Goal: Information Seeking & Learning: Learn about a topic

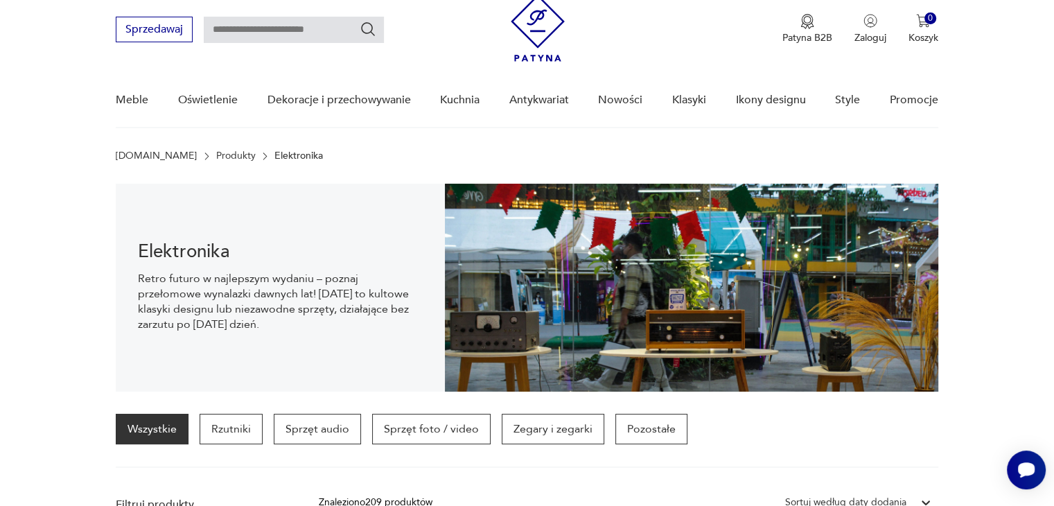
scroll to position [69, 0]
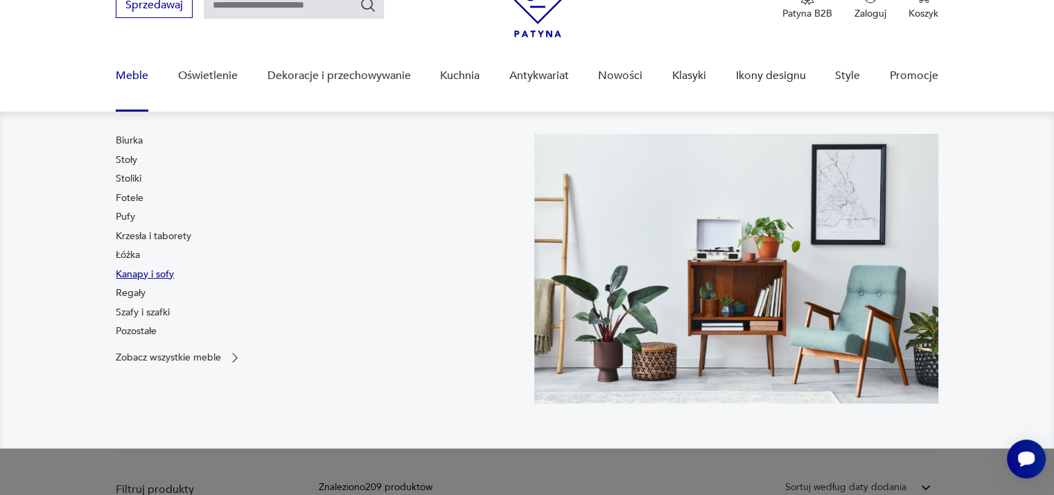
click at [125, 272] on link "Kanapy i sofy" at bounding box center [145, 275] width 58 height 14
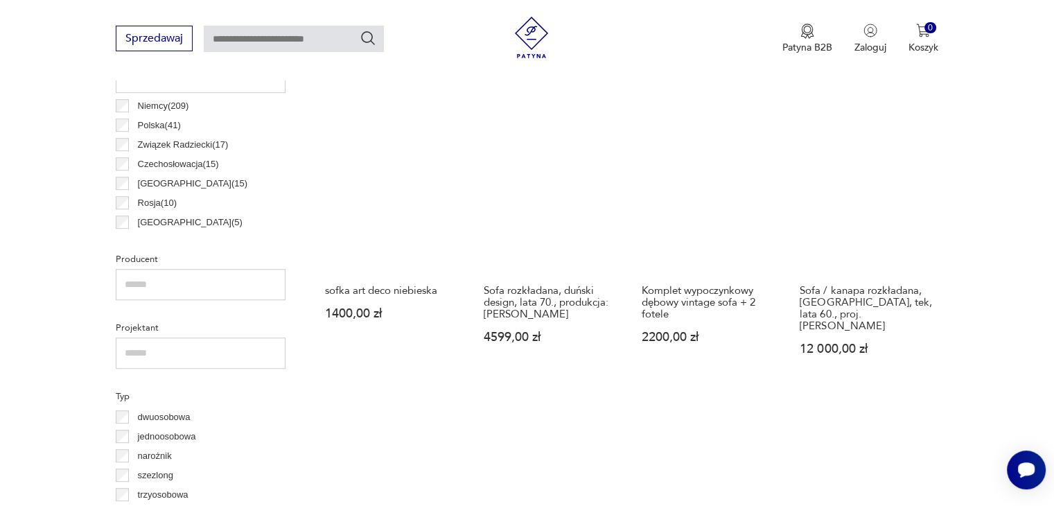
scroll to position [604, 0]
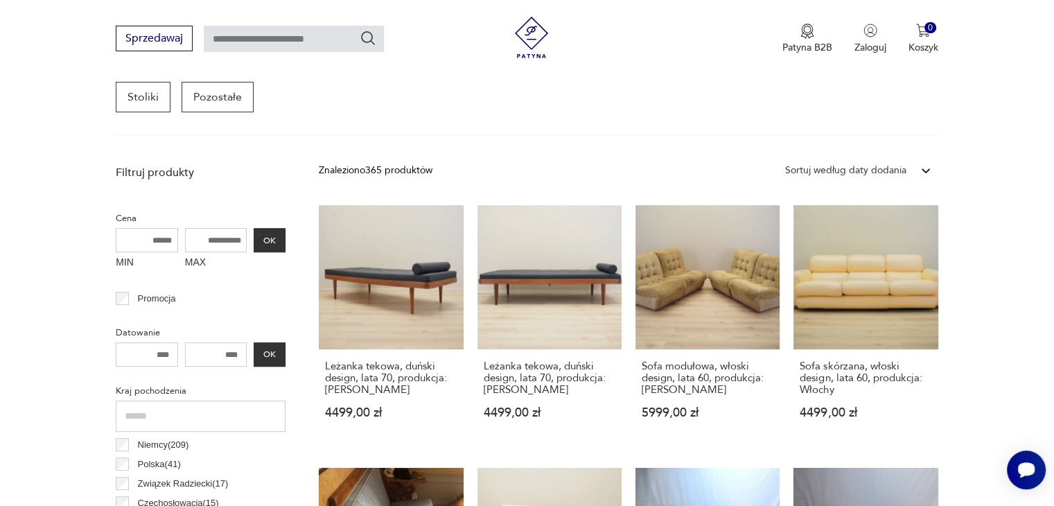
scroll to position [367, 0]
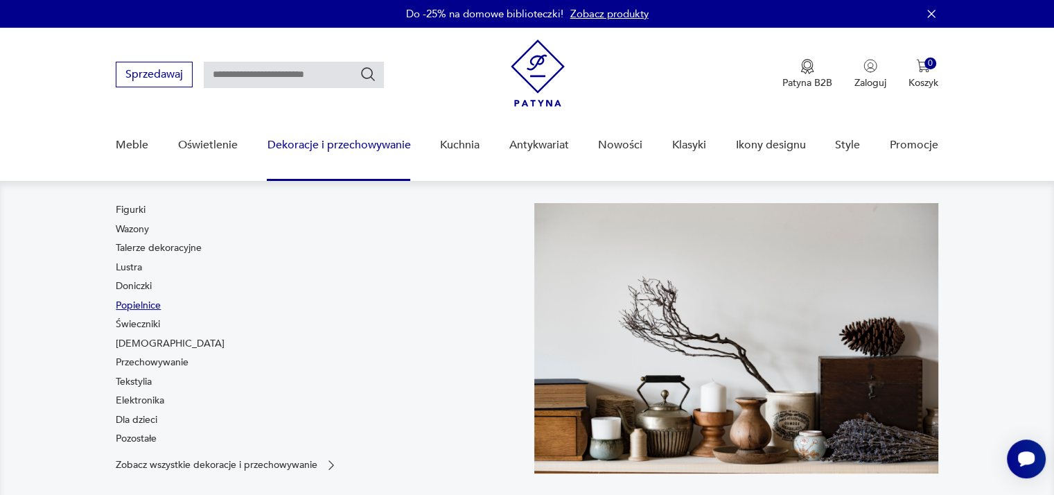
click at [143, 306] on link "Popielnice" at bounding box center [138, 306] width 45 height 14
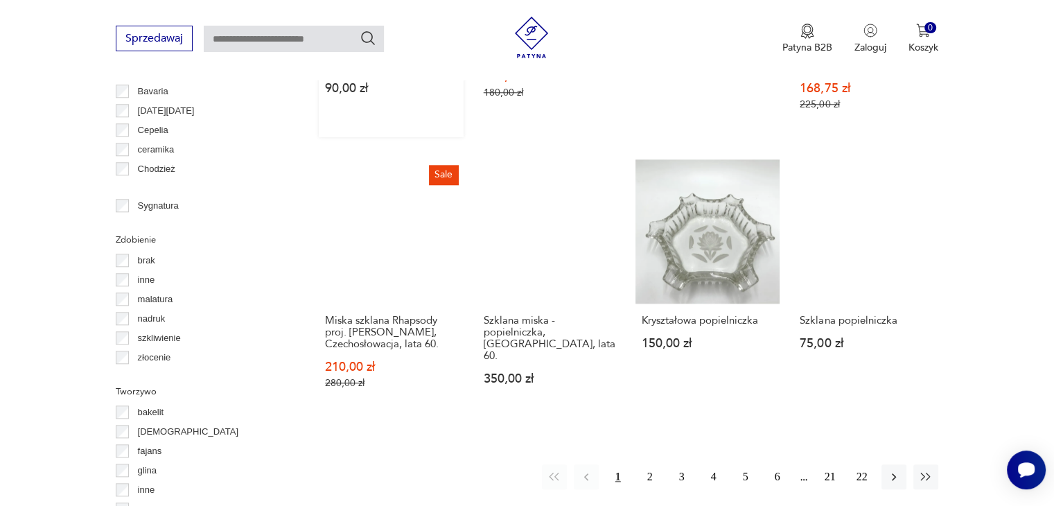
scroll to position [1407, 0]
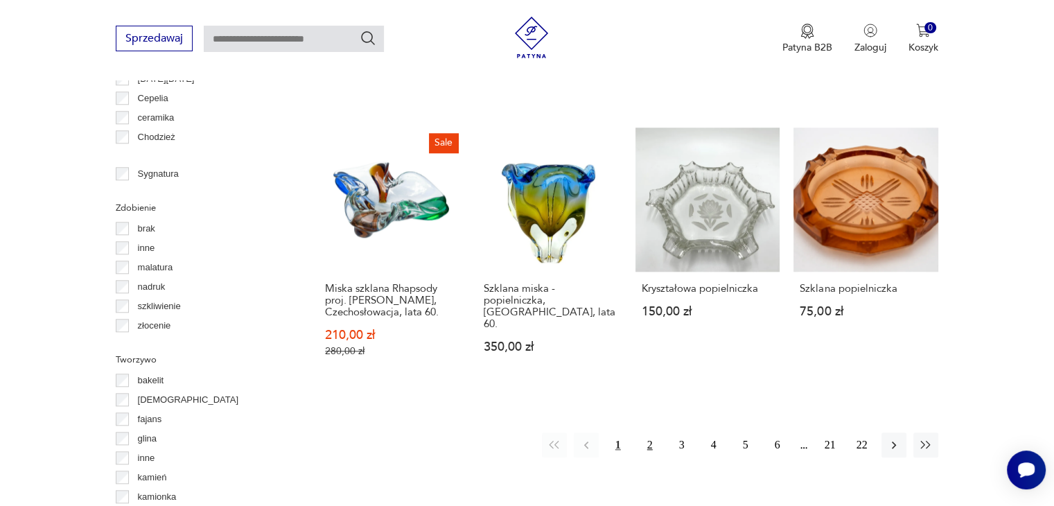
click at [646, 432] on button "2" at bounding box center [650, 444] width 25 height 25
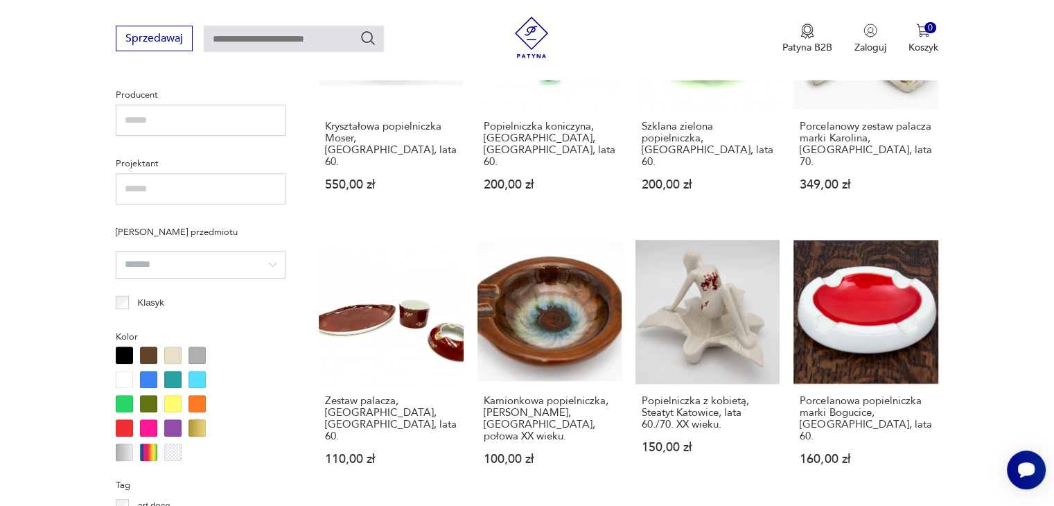
scroll to position [991, 0]
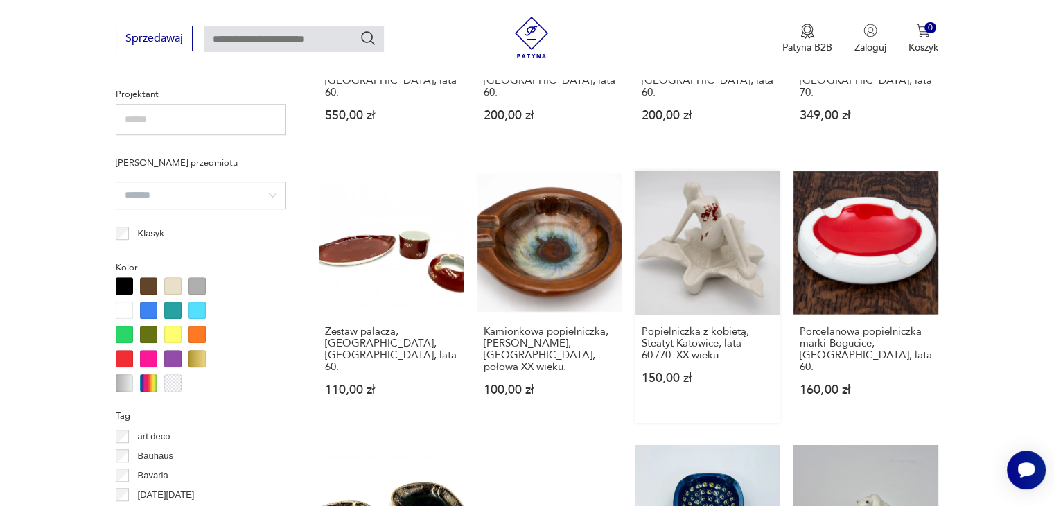
click at [710, 181] on link "Popielniczka z kobietą, Steatyt Katowice, lata 60./70. XX wieku. 150,00 zł" at bounding box center [708, 296] width 144 height 252
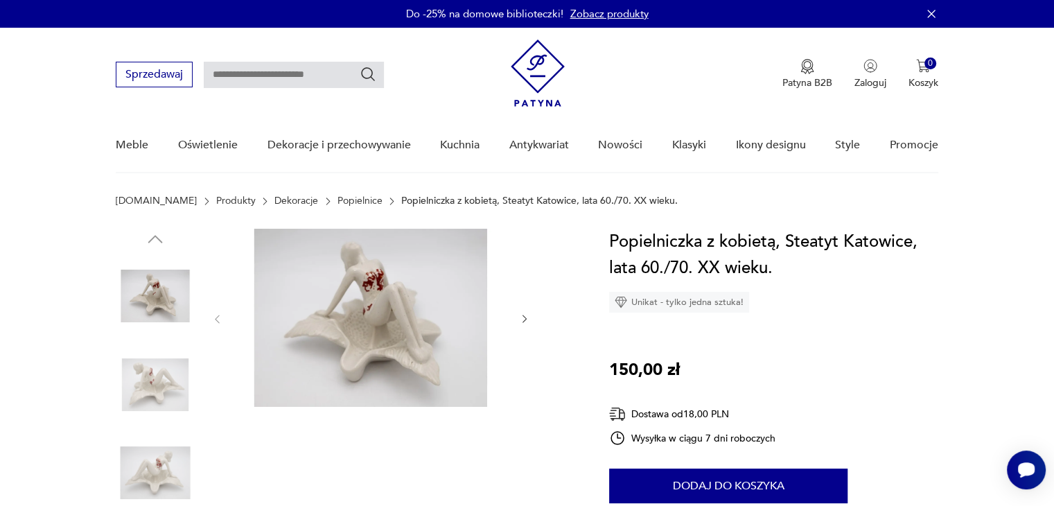
click at [371, 283] on img at bounding box center [371, 318] width 268 height 178
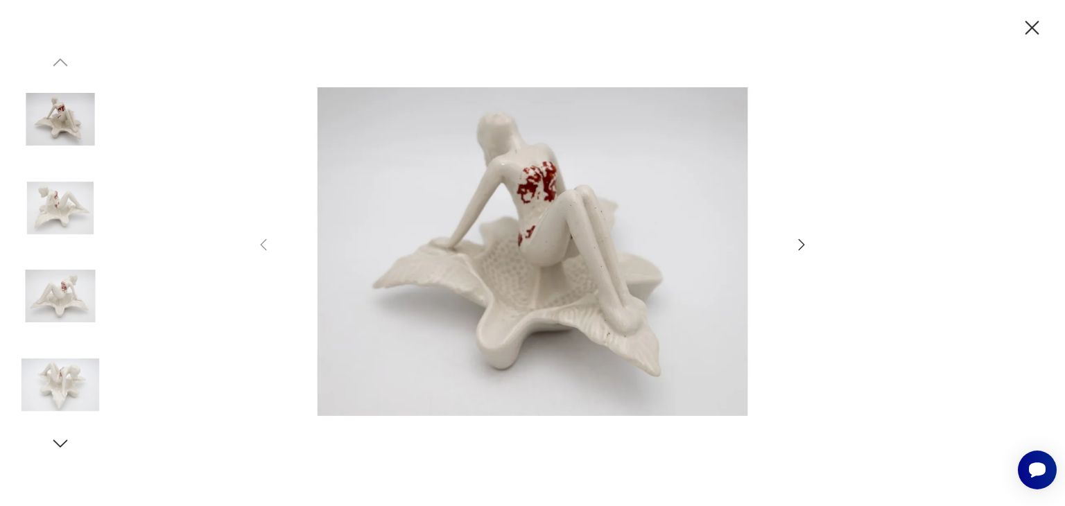
click at [800, 247] on icon "button" at bounding box center [801, 244] width 17 height 17
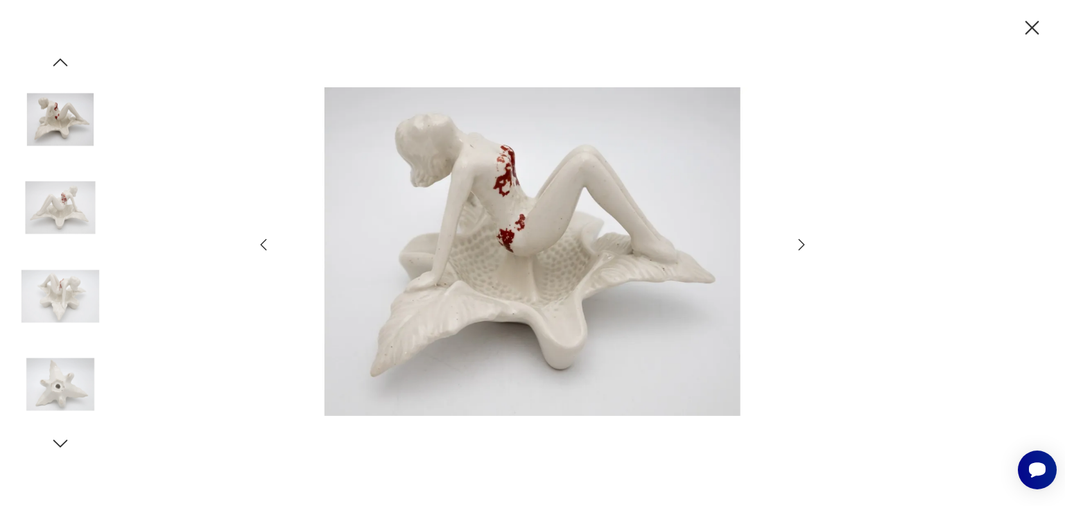
click at [800, 247] on icon "button" at bounding box center [801, 244] width 17 height 17
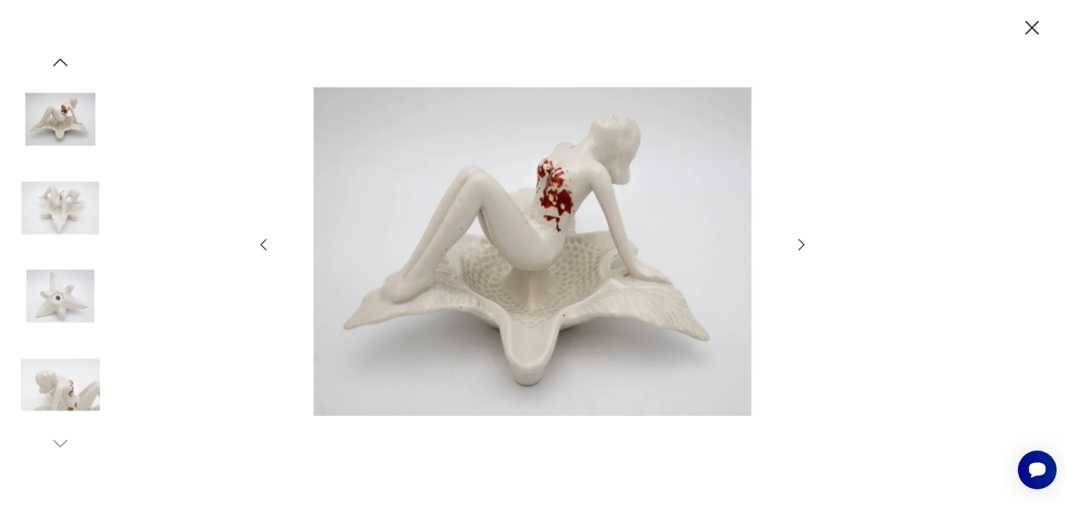
click at [796, 241] on icon "button" at bounding box center [801, 244] width 17 height 17
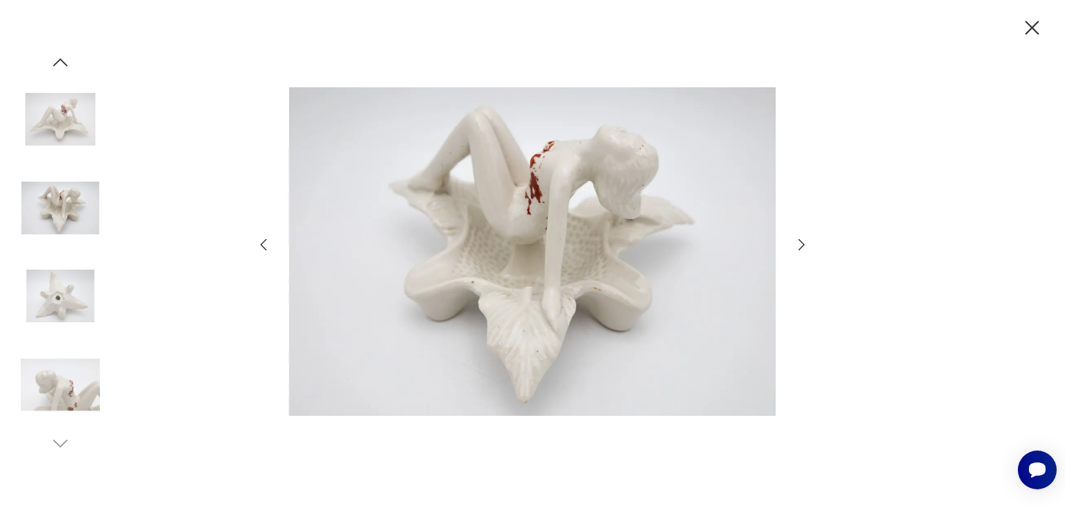
click at [806, 243] on icon "button" at bounding box center [801, 244] width 17 height 17
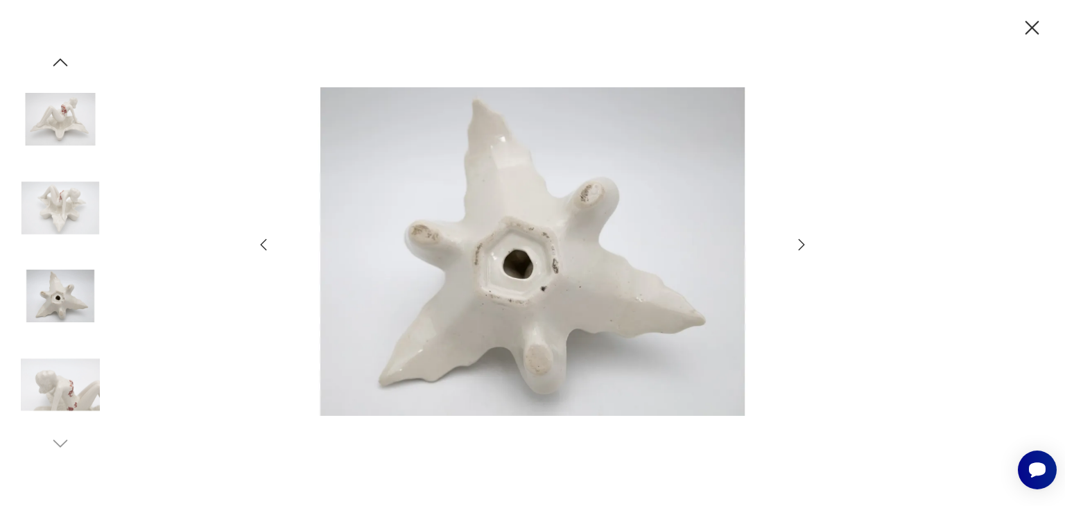
click at [799, 249] on icon "button" at bounding box center [801, 244] width 6 height 11
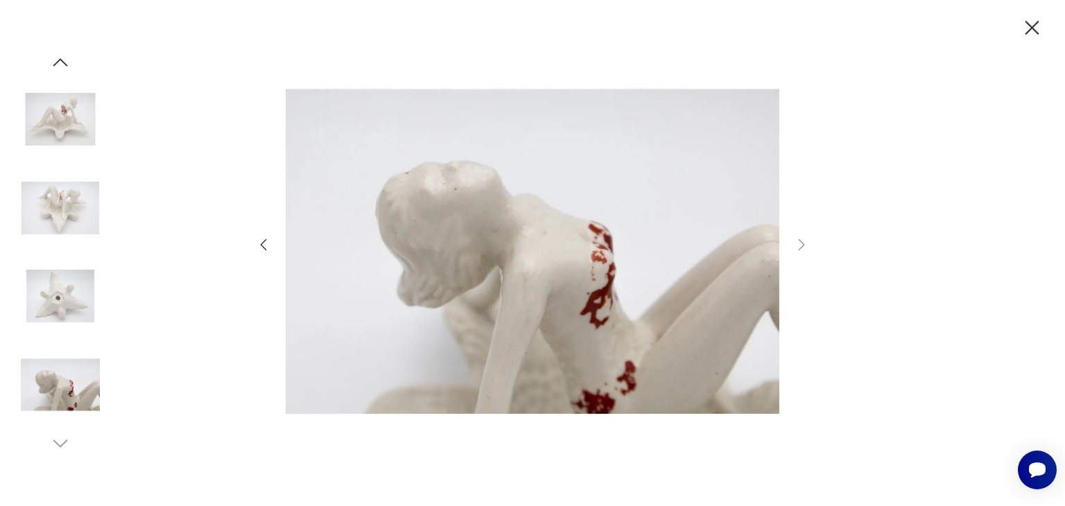
click at [263, 241] on icon "button" at bounding box center [263, 244] width 17 height 17
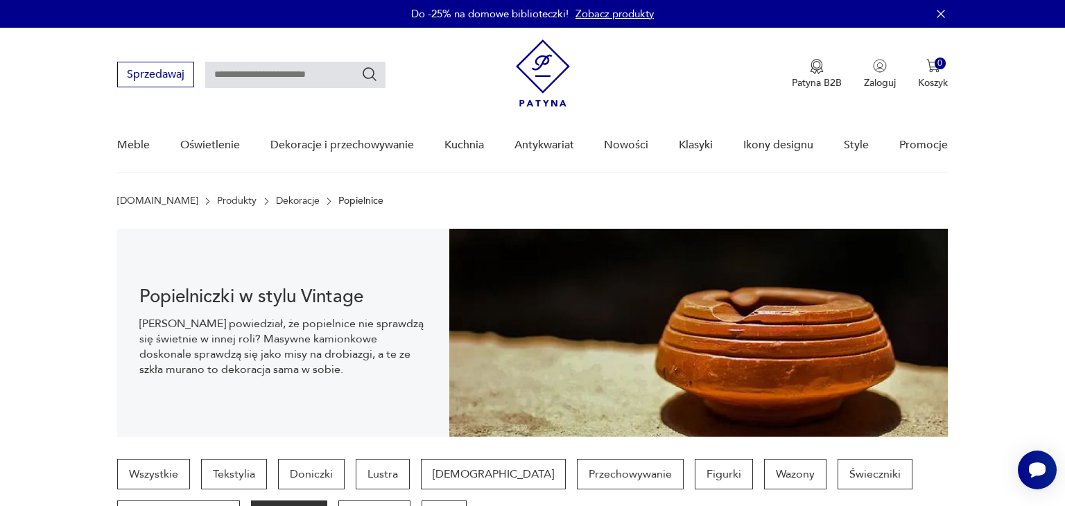
scroll to position [1119, 0]
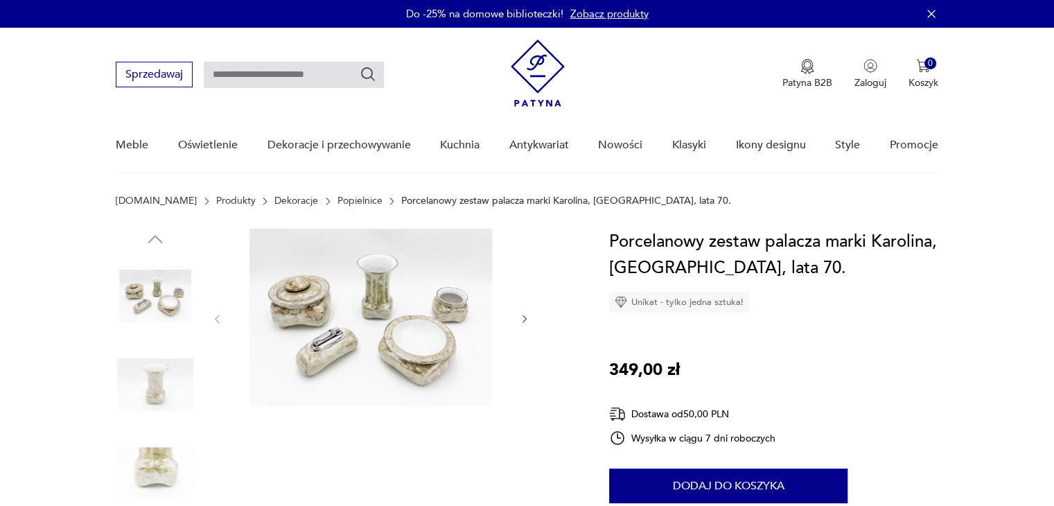
click at [310, 299] on img at bounding box center [371, 318] width 268 height 178
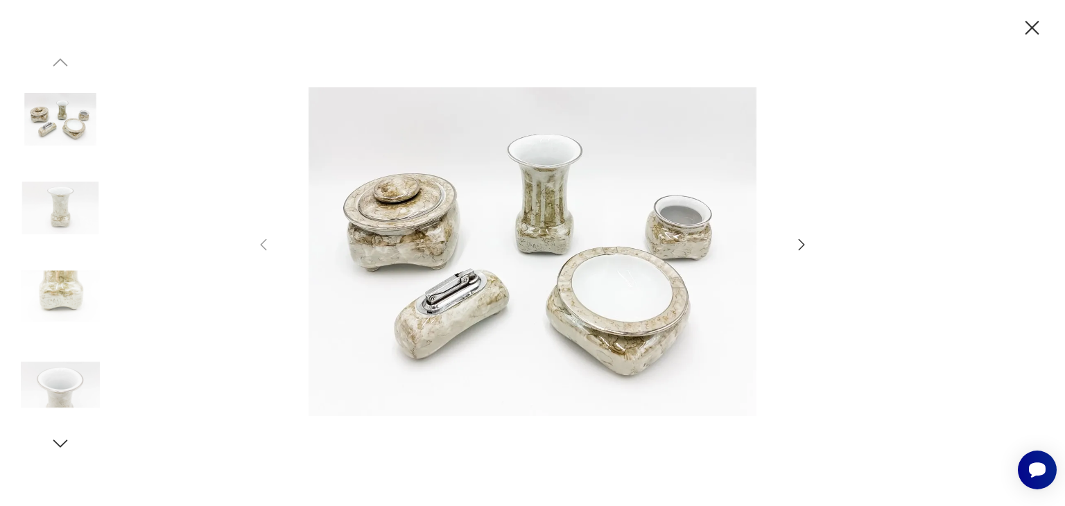
click at [800, 245] on icon "button" at bounding box center [801, 244] width 17 height 17
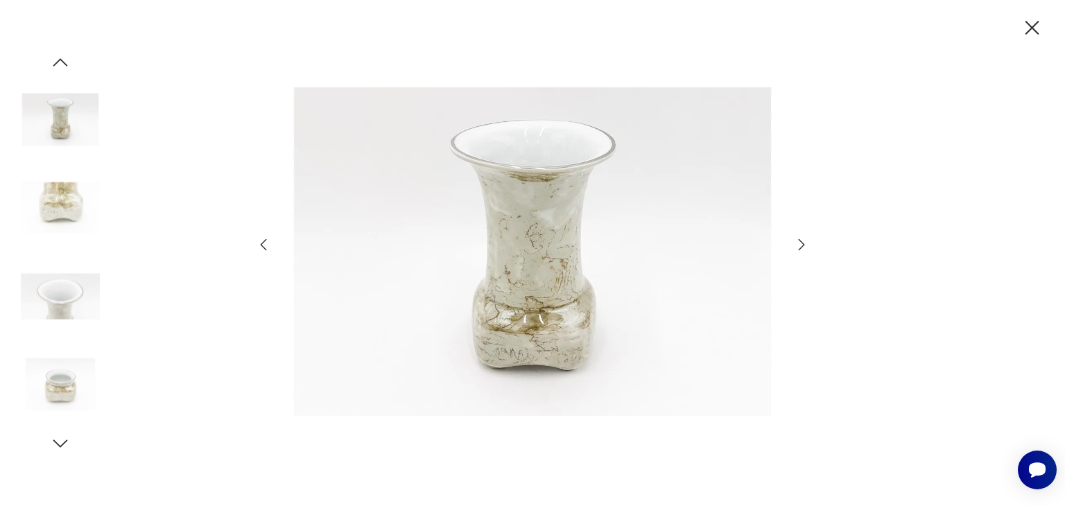
click at [800, 245] on icon "button" at bounding box center [801, 244] width 17 height 17
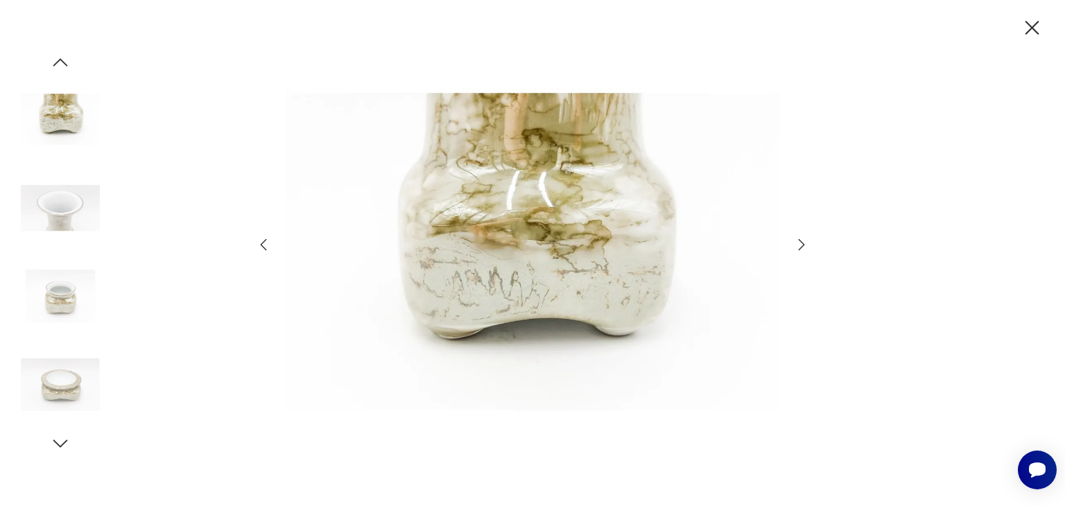
click at [800, 245] on icon "button" at bounding box center [801, 244] width 17 height 17
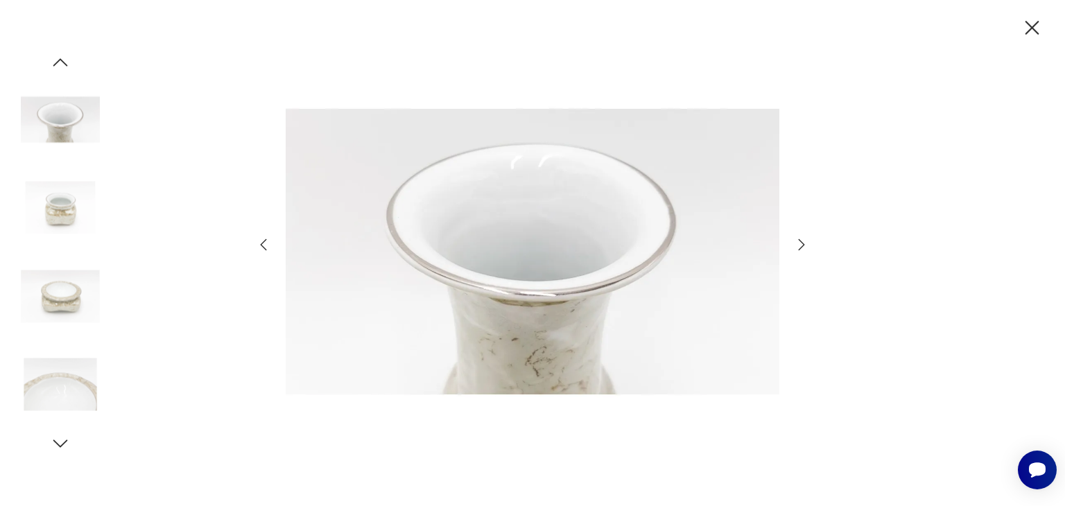
click at [800, 245] on icon "button" at bounding box center [801, 244] width 17 height 17
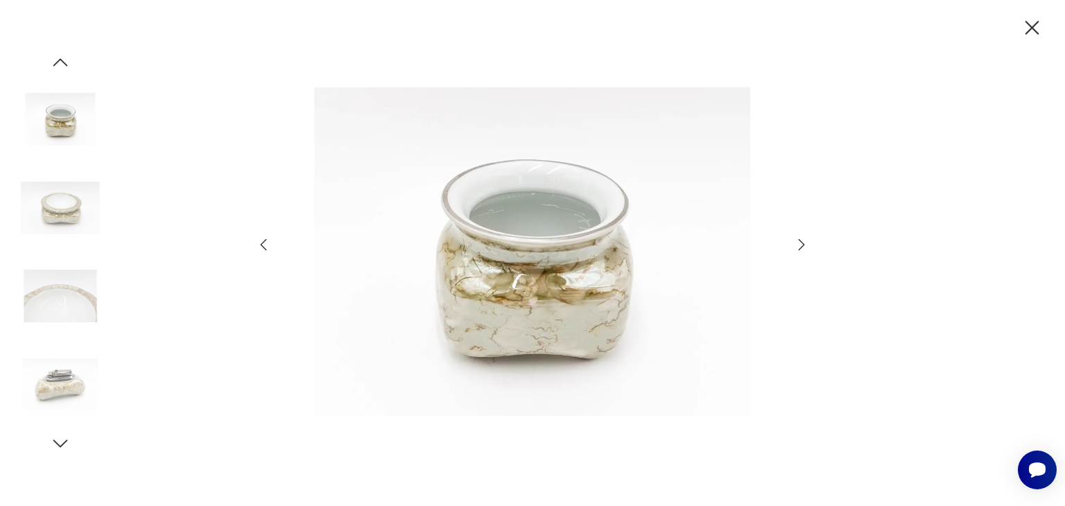
click at [800, 245] on icon "button" at bounding box center [801, 244] width 17 height 17
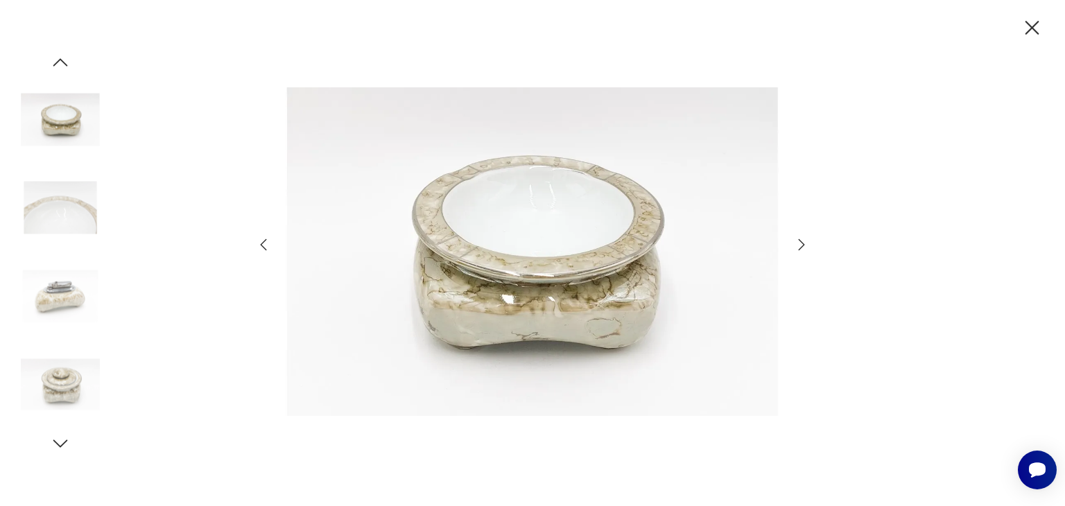
click at [800, 245] on icon "button" at bounding box center [801, 244] width 17 height 17
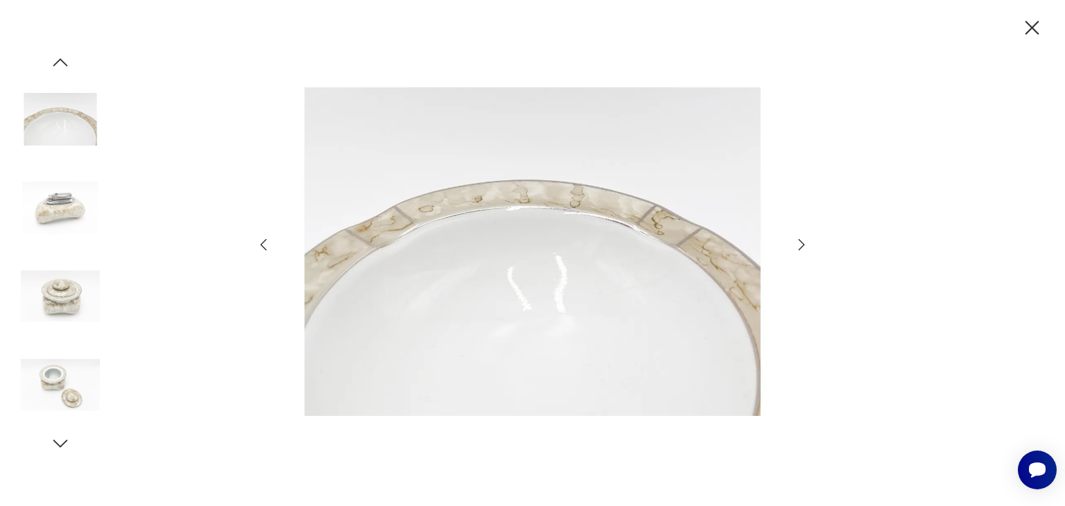
click at [800, 245] on icon "button" at bounding box center [801, 244] width 17 height 17
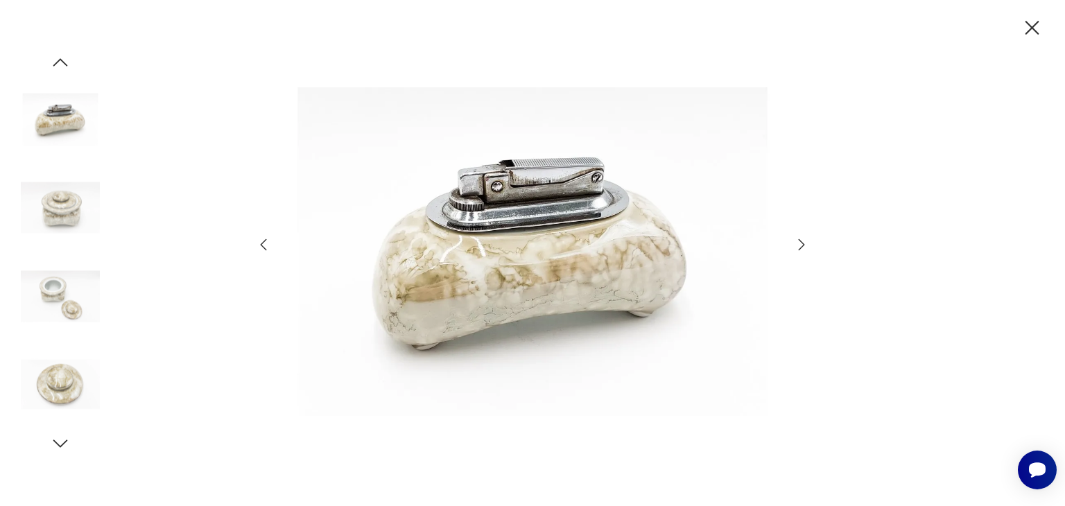
click at [1030, 31] on icon "button" at bounding box center [1032, 28] width 24 height 24
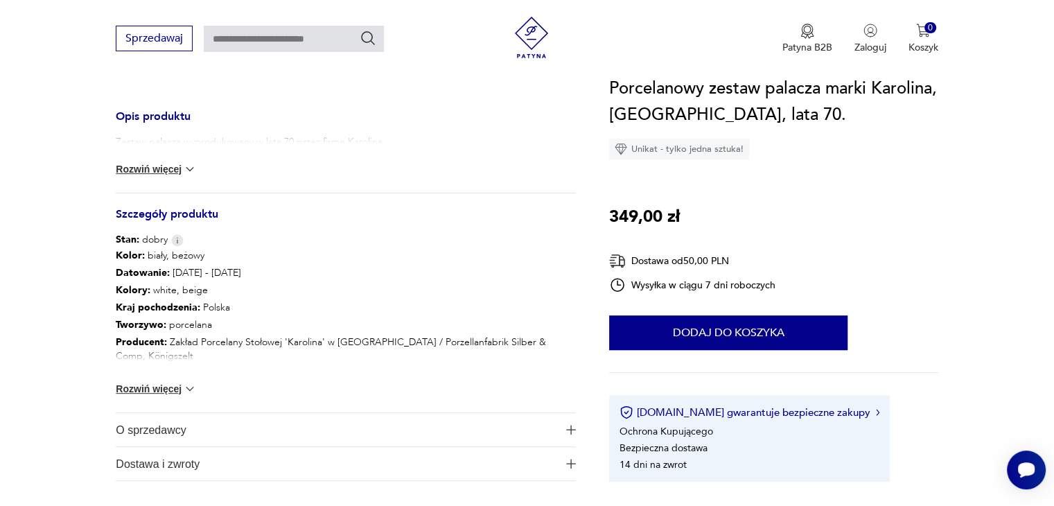
scroll to position [554, 0]
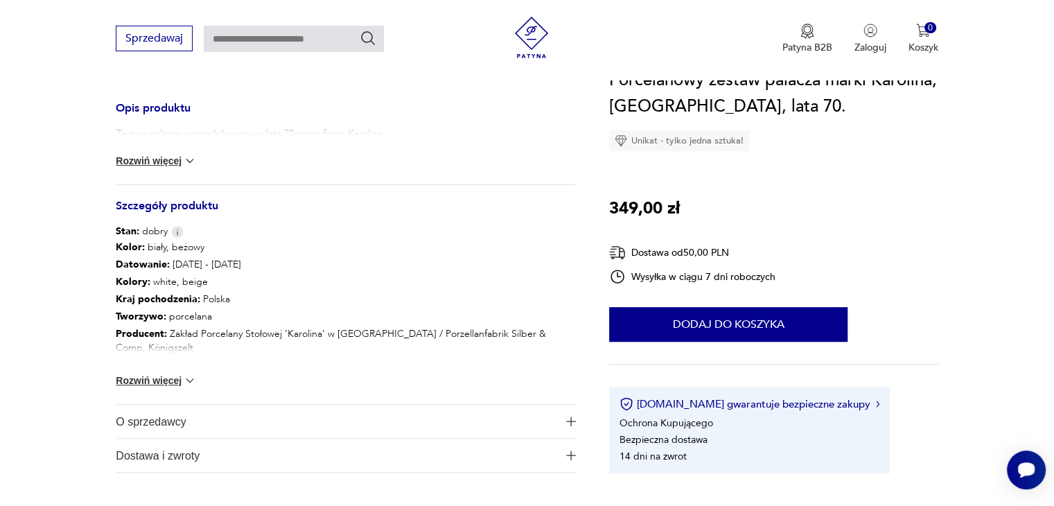
click at [177, 380] on button "Rozwiń więcej" at bounding box center [156, 381] width 80 height 14
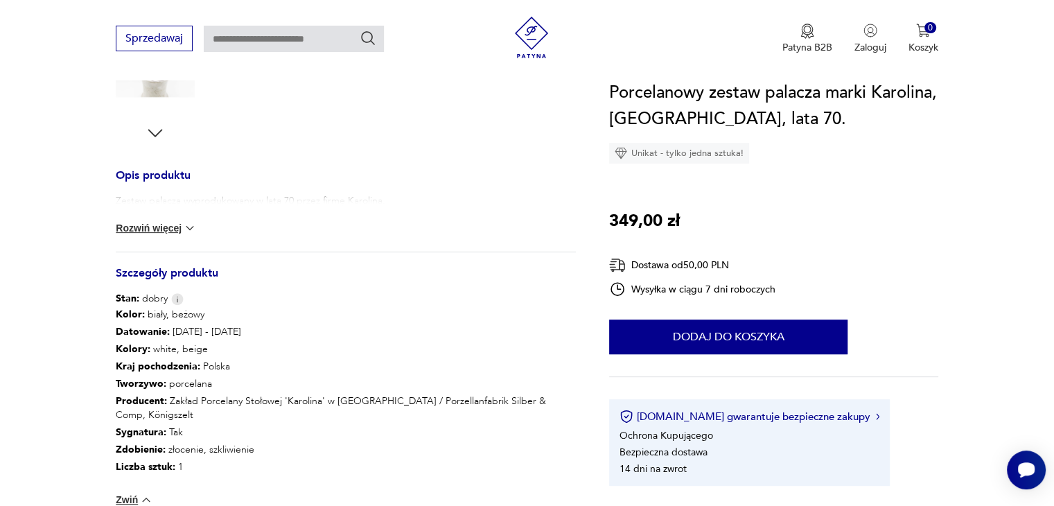
scroll to position [416, 0]
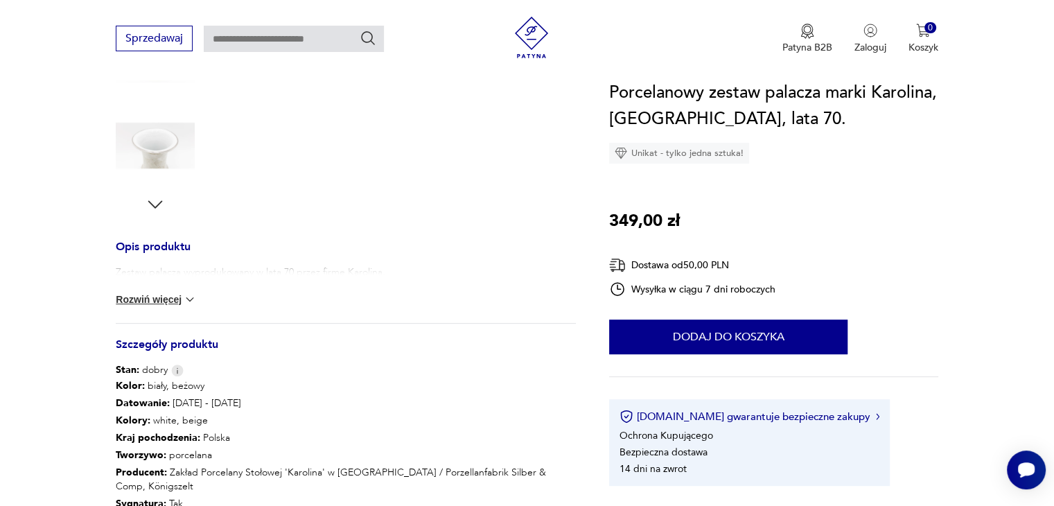
click at [184, 297] on img at bounding box center [190, 299] width 14 height 14
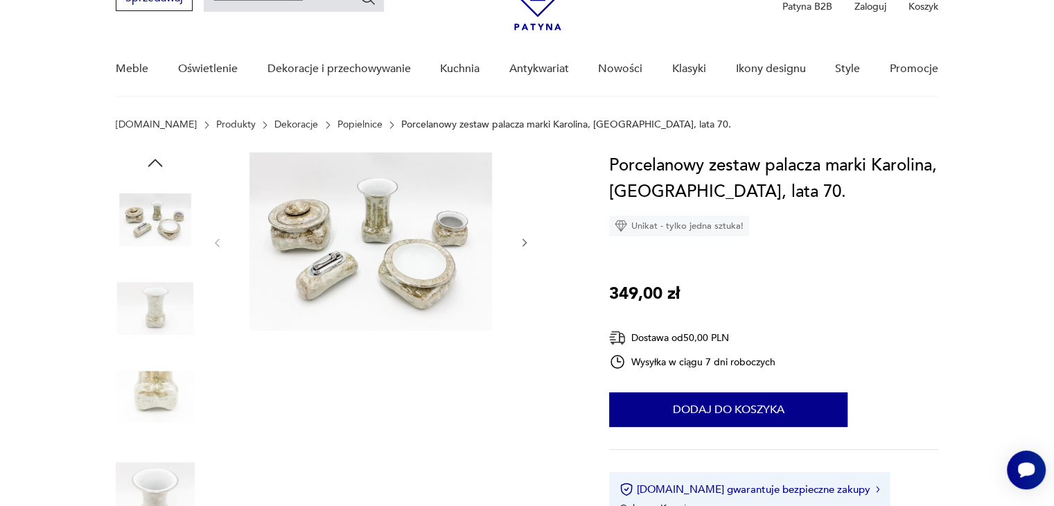
scroll to position [69, 0]
